Goal: Book appointment/travel/reservation

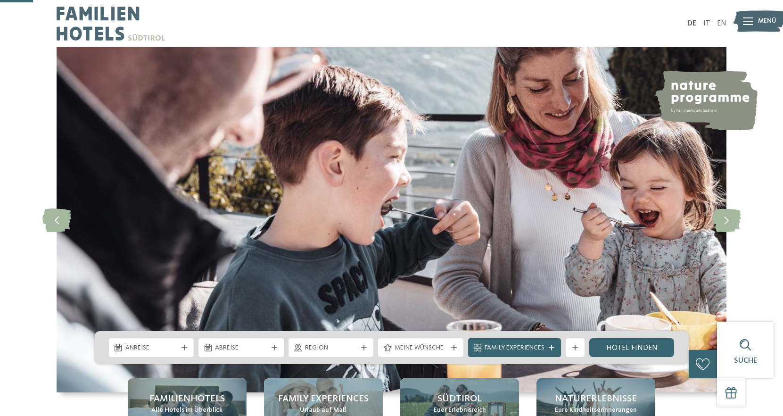
scroll to position [170, 0]
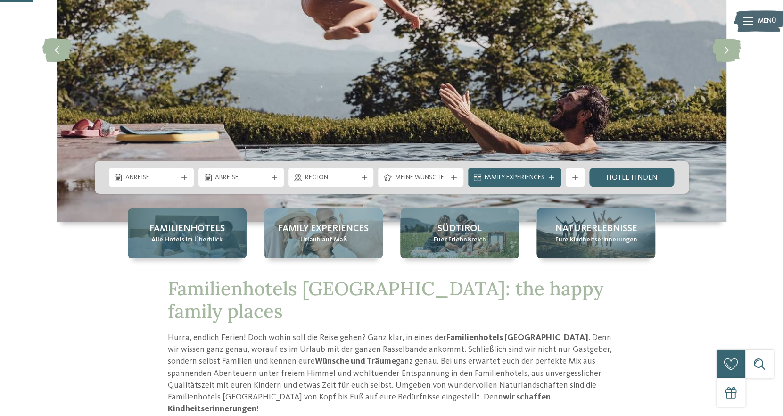
click at [205, 228] on span "Familienhotels" at bounding box center [187, 228] width 75 height 13
